Goal: Task Accomplishment & Management: Complete application form

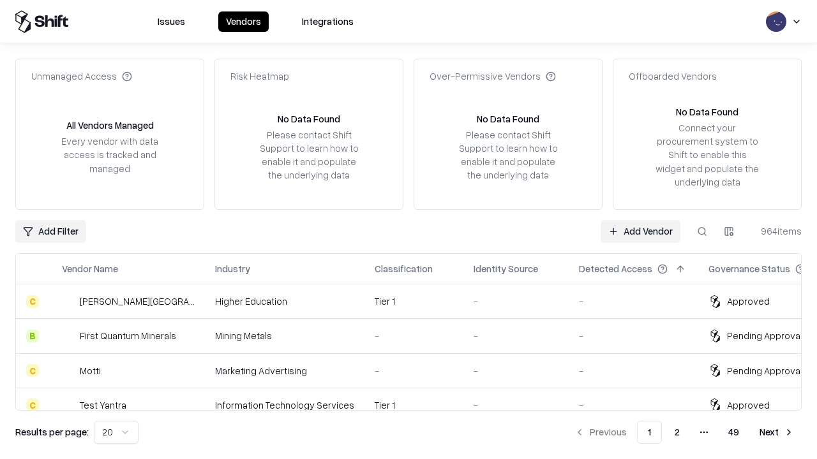
click at [640, 231] on link "Add Vendor" at bounding box center [640, 231] width 80 height 23
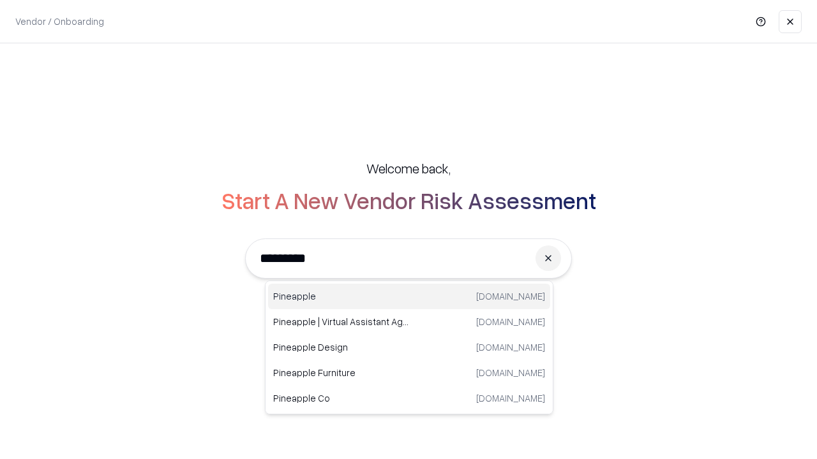
click at [409, 297] on div "Pineapple [DOMAIN_NAME]" at bounding box center [409, 297] width 282 height 26
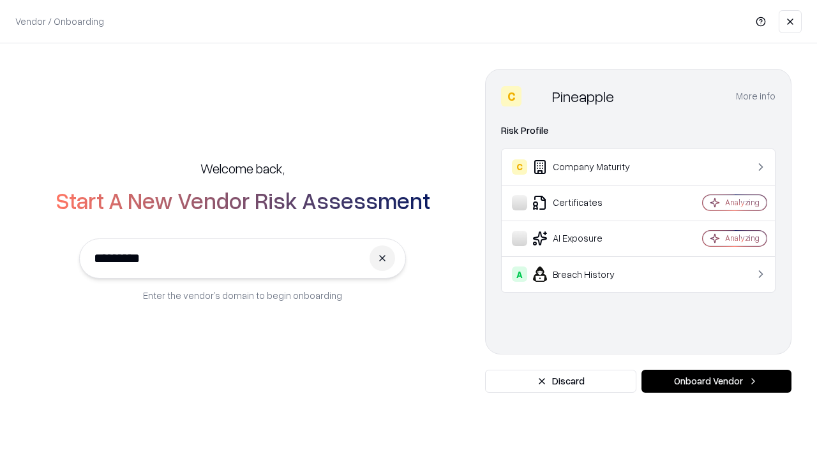
type input "*********"
click at [716, 382] on button "Onboard Vendor" at bounding box center [716, 381] width 150 height 23
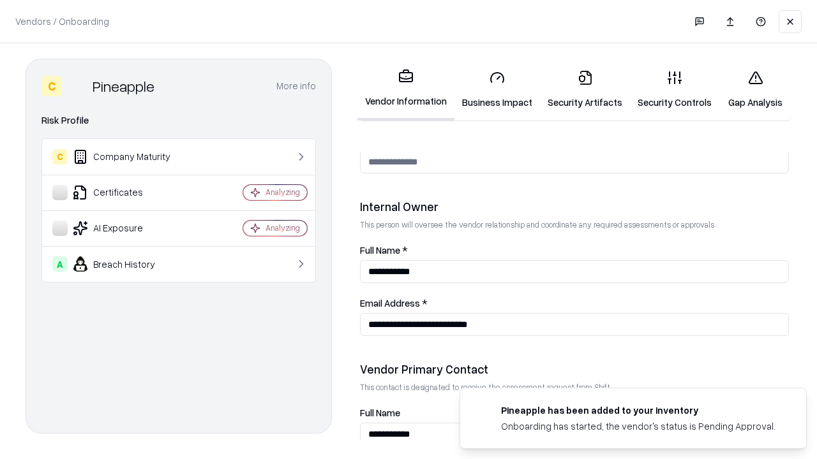
scroll to position [661, 0]
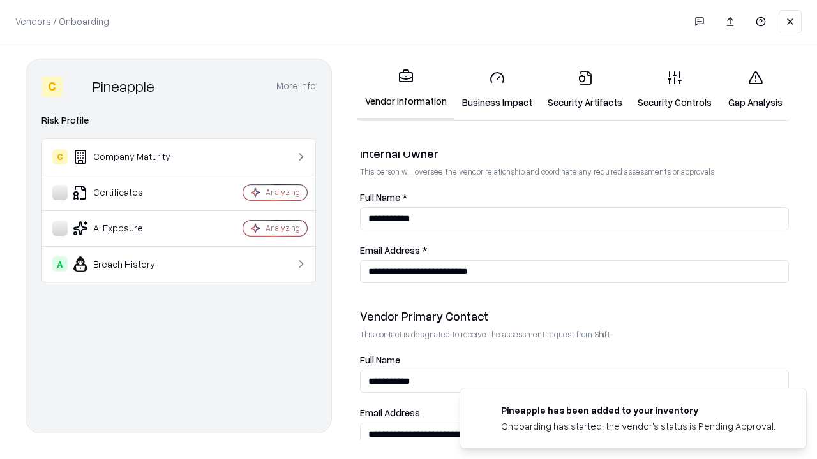
click at [497, 89] on link "Business Impact" at bounding box center [496, 89] width 85 height 59
click at [755, 89] on link "Gap Analysis" at bounding box center [755, 89] width 72 height 59
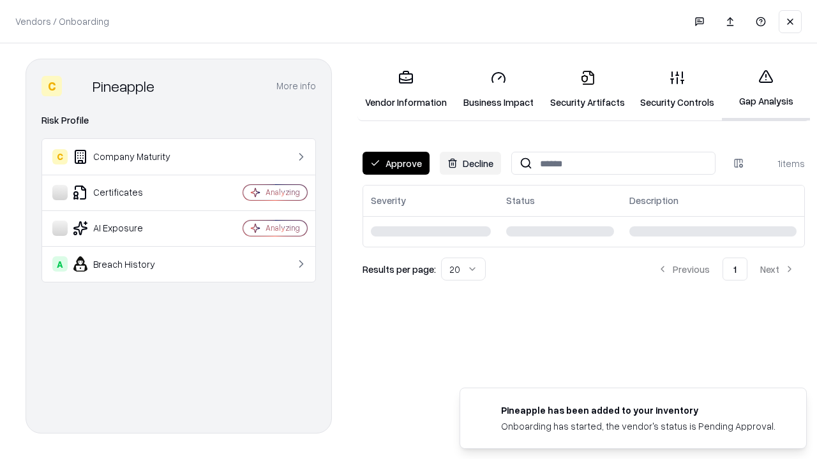
click at [396, 163] on button "Approve" at bounding box center [395, 163] width 67 height 23
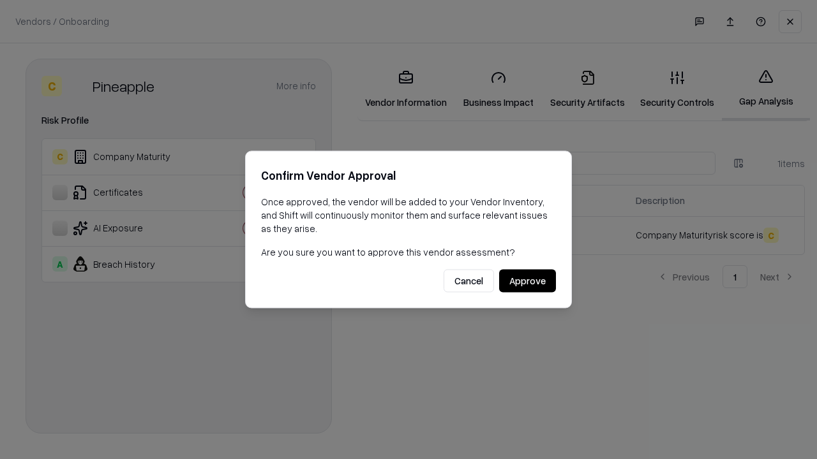
click at [527, 281] on button "Approve" at bounding box center [527, 281] width 57 height 23
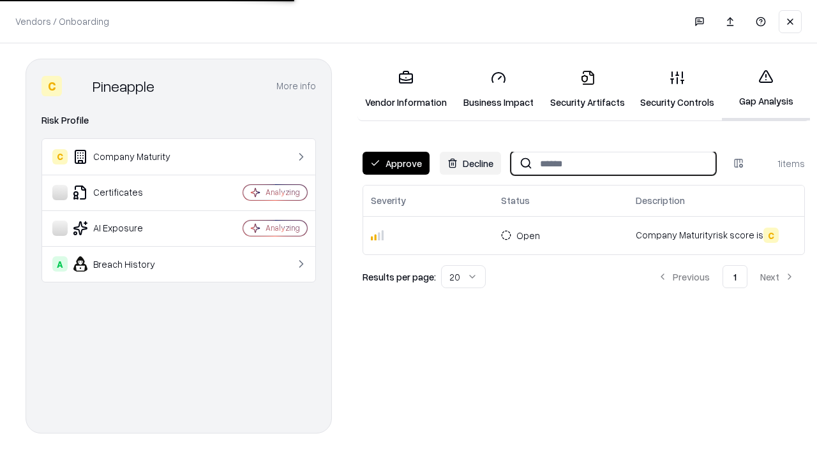
type input "*********"
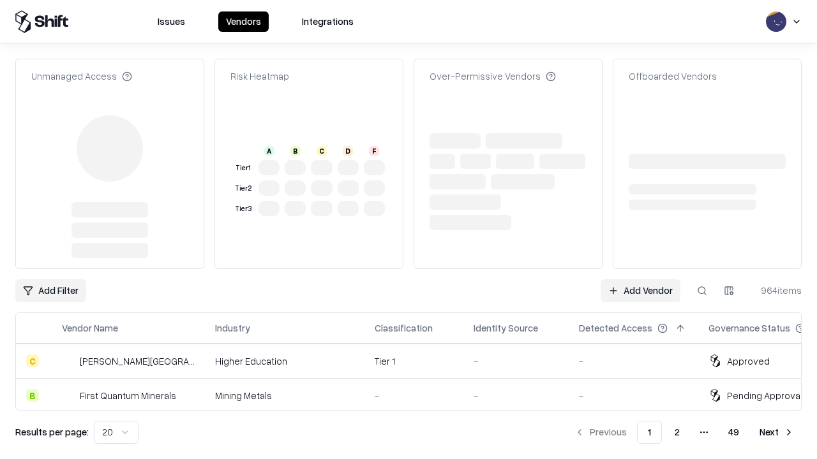
click at [640, 279] on link "Add Vendor" at bounding box center [640, 290] width 80 height 23
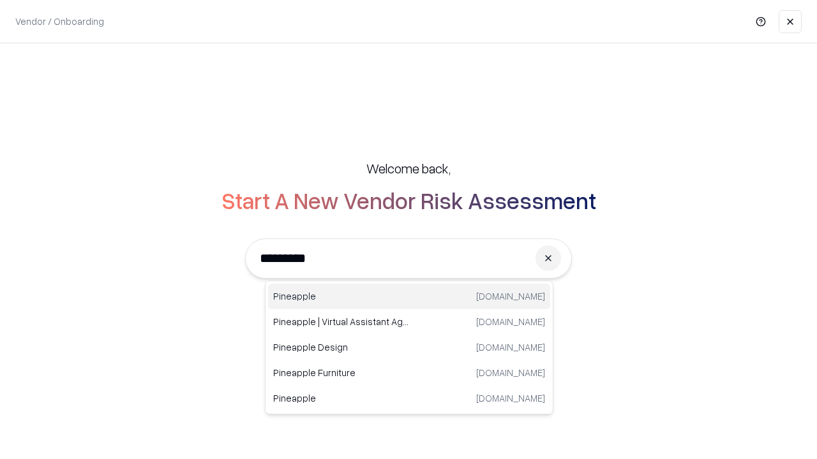
click at [409, 297] on div "Pineapple [DOMAIN_NAME]" at bounding box center [409, 297] width 282 height 26
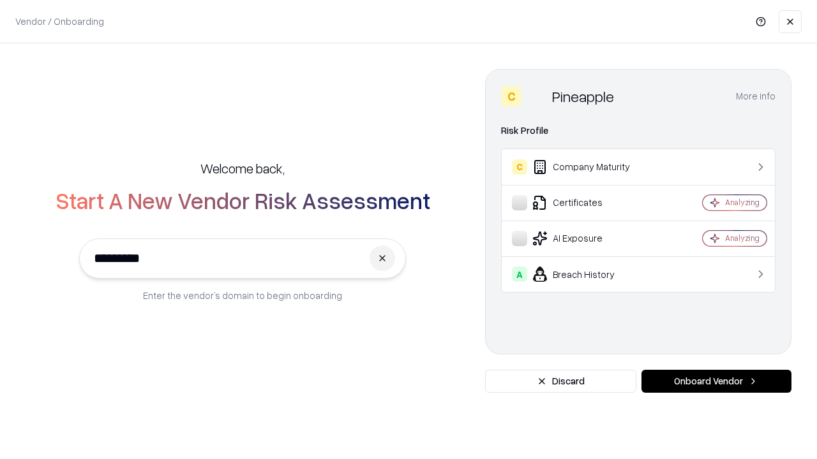
type input "*********"
click at [716, 382] on button "Onboard Vendor" at bounding box center [716, 381] width 150 height 23
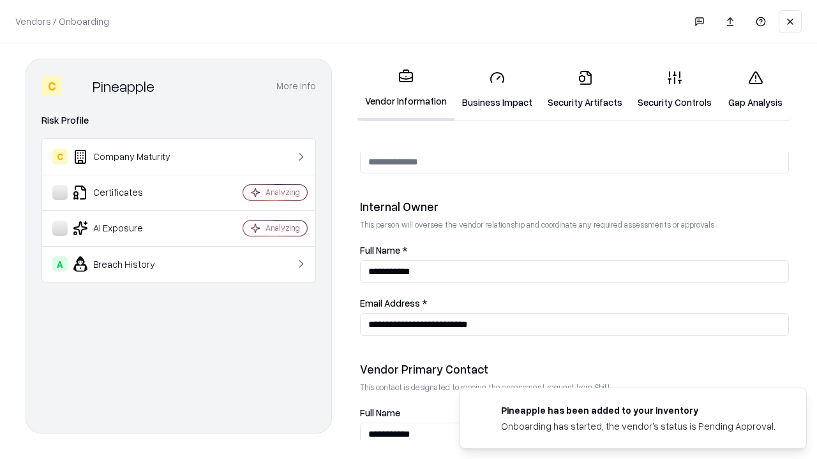
scroll to position [661, 0]
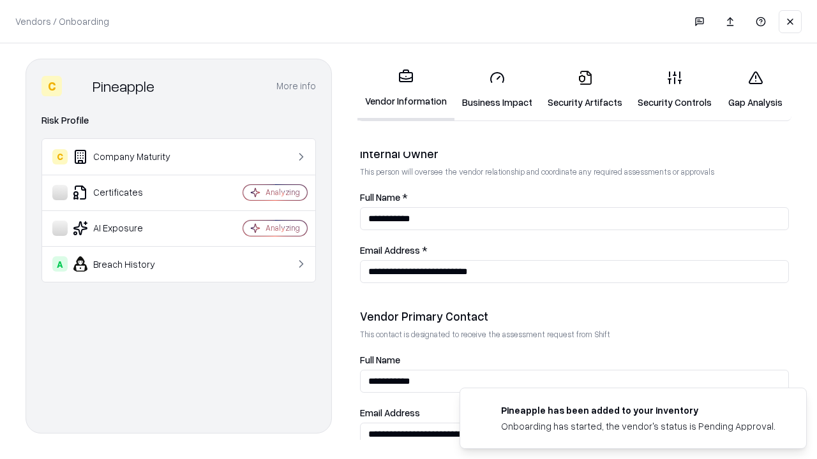
click at [755, 89] on link "Gap Analysis" at bounding box center [755, 89] width 72 height 59
